Goal: Task Accomplishment & Management: Use online tool/utility

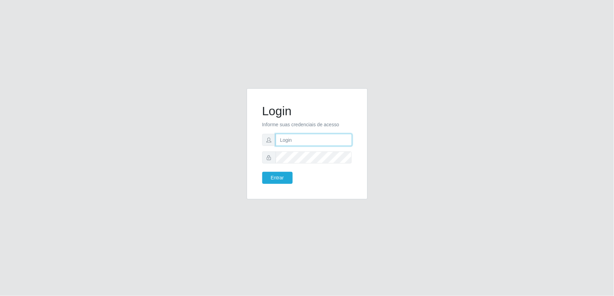
drag, startPoint x: 300, startPoint y: 141, endPoint x: 325, endPoint y: 111, distance: 39.5
click at [300, 141] on input "text" at bounding box center [314, 140] width 76 height 12
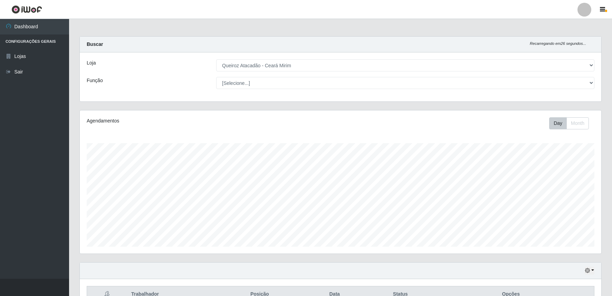
select select "465"
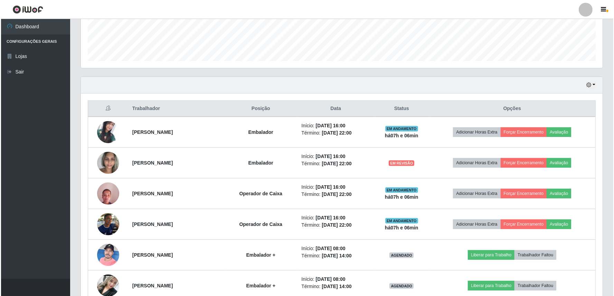
scroll to position [203, 0]
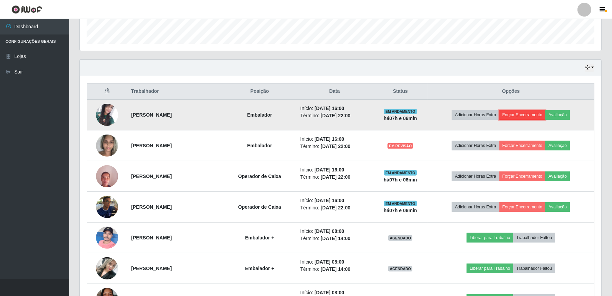
click at [538, 119] on button "Forçar Encerramento" at bounding box center [523, 115] width 46 height 10
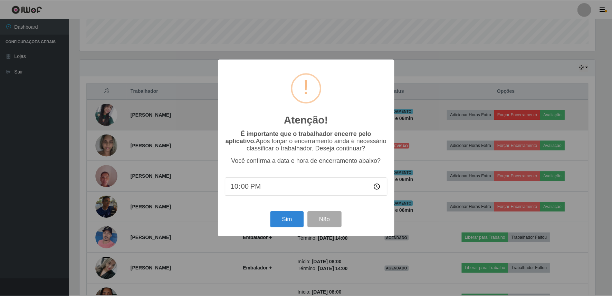
scroll to position [143, 517]
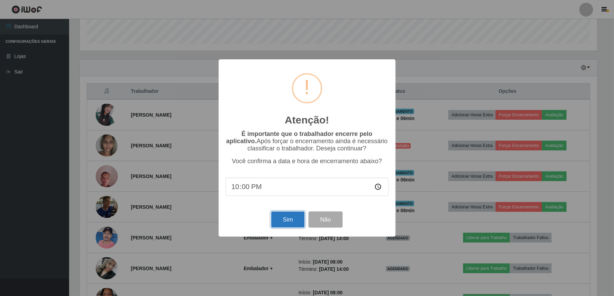
click at [296, 221] on button "Sim" at bounding box center [288, 220] width 34 height 16
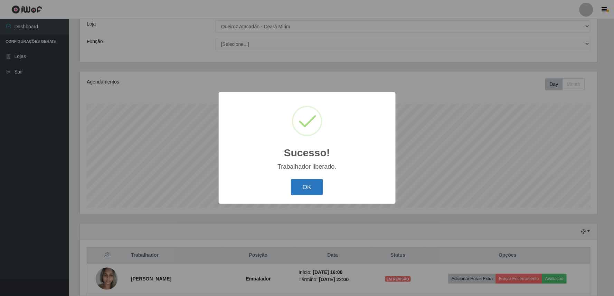
drag, startPoint x: 309, startPoint y: 188, endPoint x: 312, endPoint y: 186, distance: 4.2
click at [309, 188] on button "OK" at bounding box center [307, 187] width 32 height 16
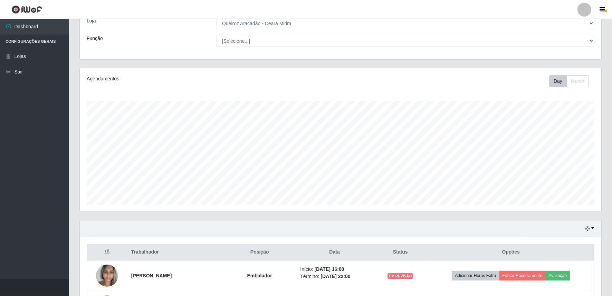
scroll to position [142, 0]
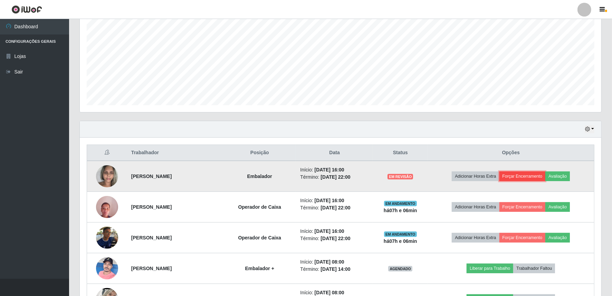
click at [538, 177] on button "Forçar Encerramento" at bounding box center [523, 177] width 46 height 10
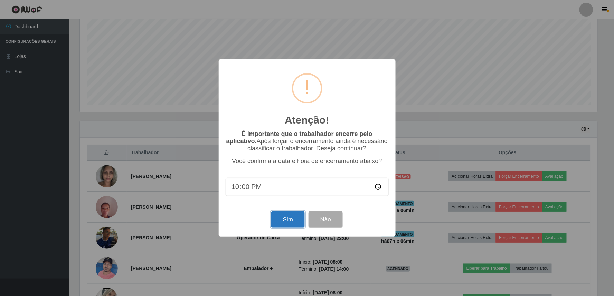
click at [299, 222] on button "Sim" at bounding box center [288, 220] width 34 height 16
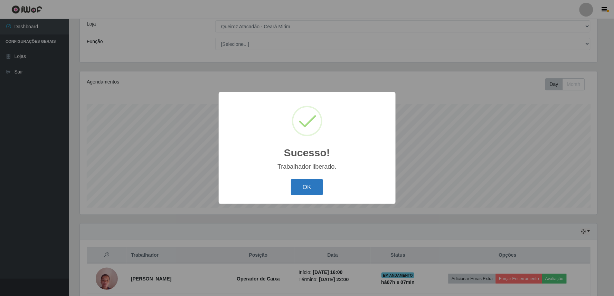
click at [310, 192] on button "OK" at bounding box center [307, 187] width 32 height 16
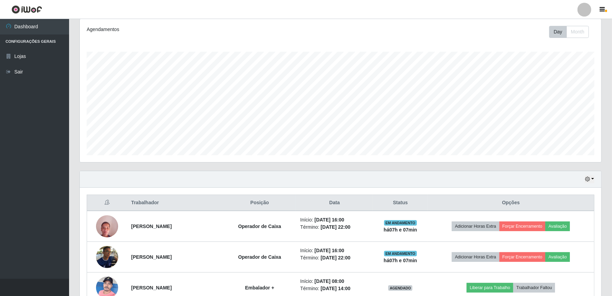
scroll to position [141, 0]
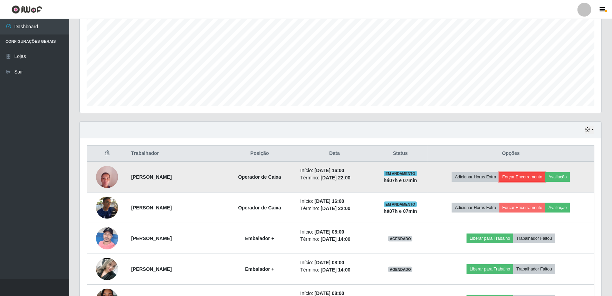
click at [531, 178] on button "Forçar Encerramento" at bounding box center [523, 177] width 46 height 10
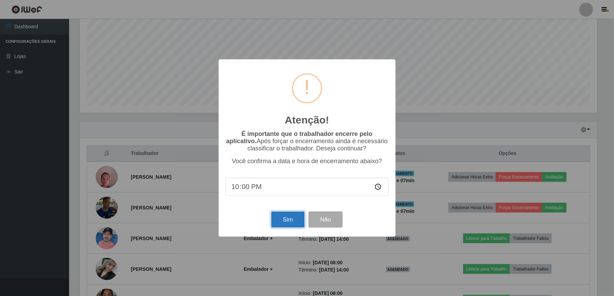
click at [294, 215] on button "Sim" at bounding box center [288, 220] width 34 height 16
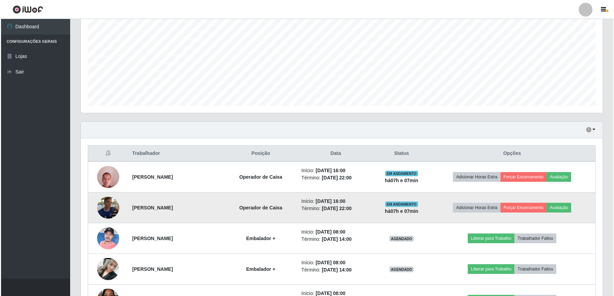
scroll to position [0, 0]
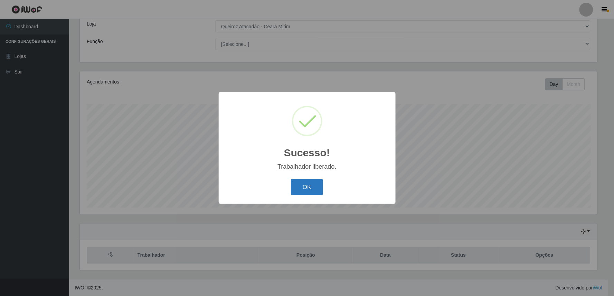
click at [309, 188] on button "OK" at bounding box center [307, 187] width 32 height 16
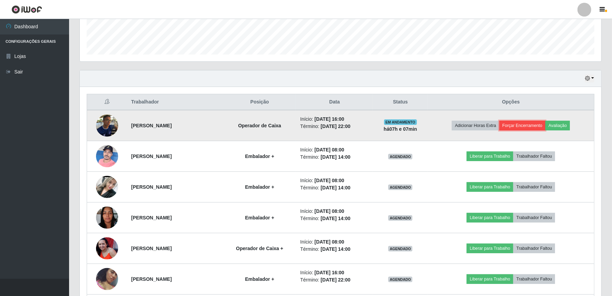
click at [526, 121] on button "Forçar Encerramento" at bounding box center [523, 126] width 46 height 10
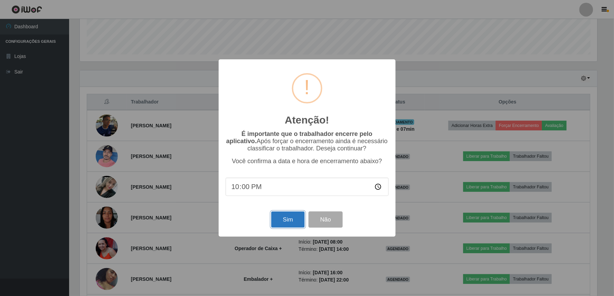
click at [284, 220] on button "Sim" at bounding box center [288, 220] width 34 height 16
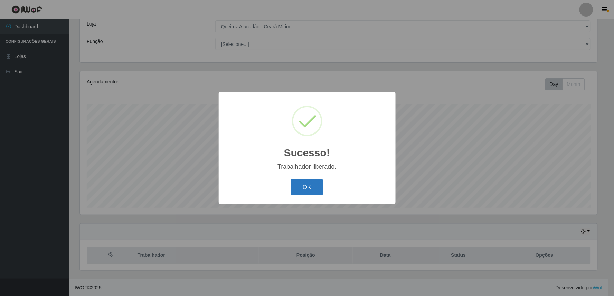
click at [315, 187] on button "OK" at bounding box center [307, 187] width 32 height 16
